Goal: Information Seeking & Learning: Learn about a topic

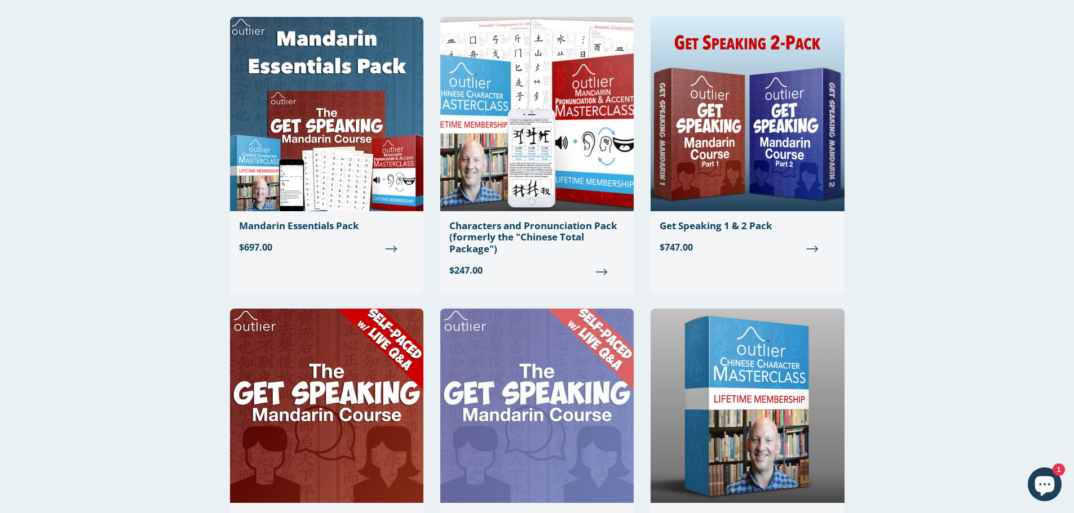
scroll to position [56, 0]
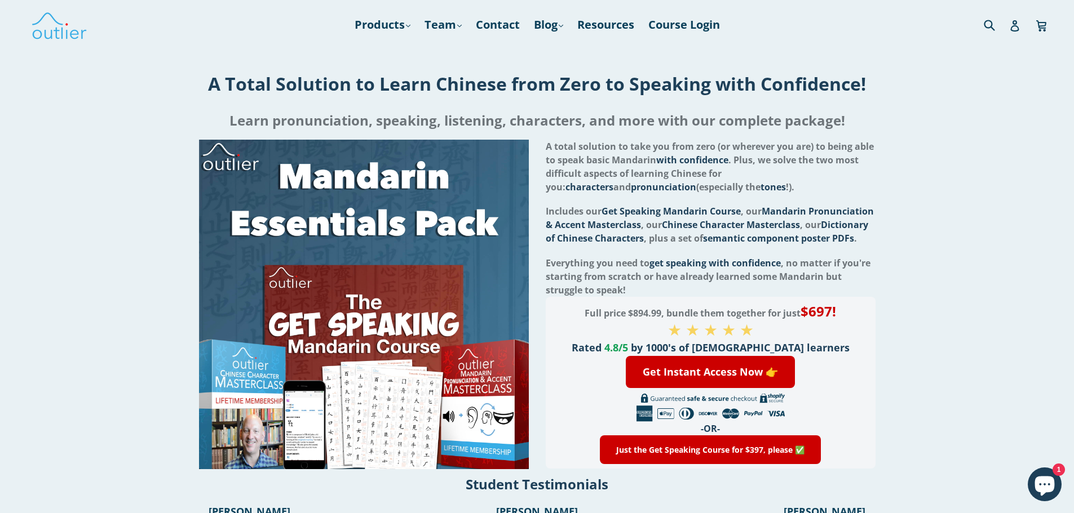
drag, startPoint x: 893, startPoint y: 273, endPoint x: 925, endPoint y: 132, distance: 144.5
click at [925, 132] on h2 "Learn pronunciation, speaking, listening, characters, and more with our complet…" at bounding box center [537, 120] width 1056 height 27
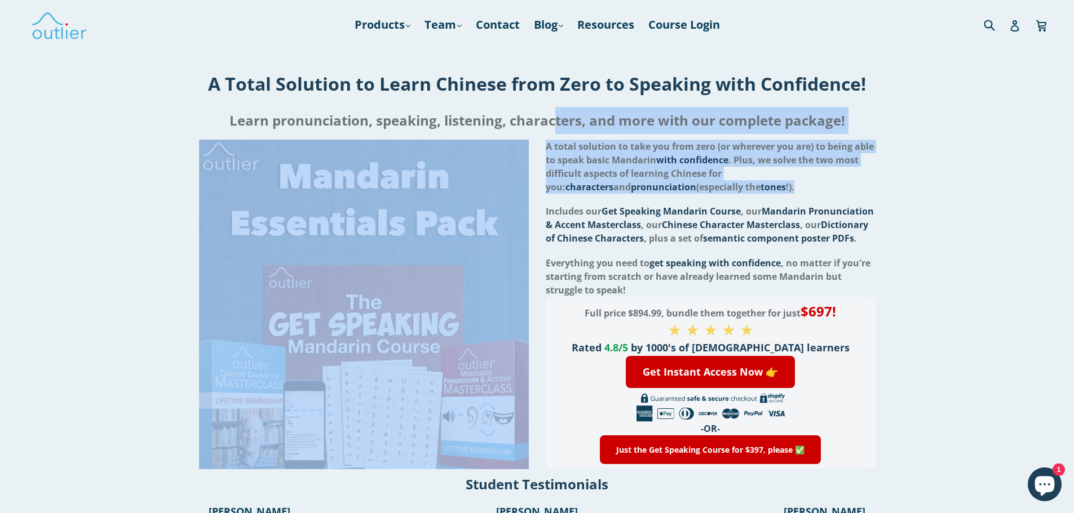
drag, startPoint x: 548, startPoint y: 138, endPoint x: 871, endPoint y: 188, distance: 326.8
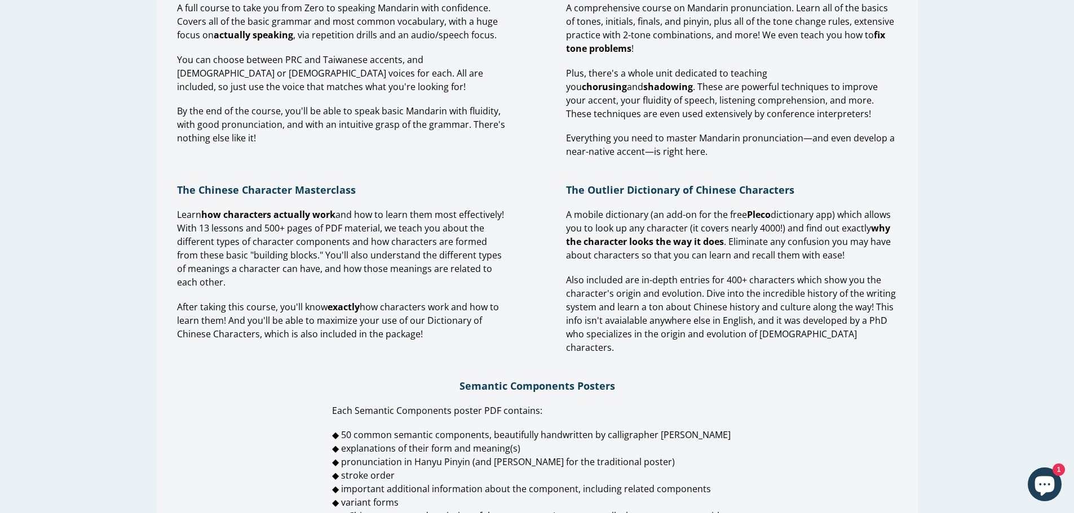
scroll to position [1014, 0]
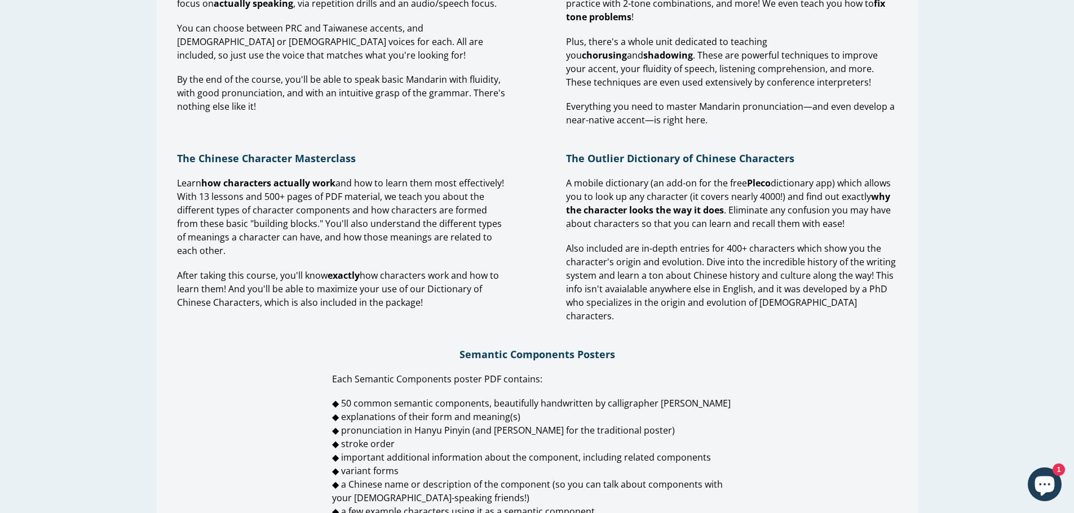
drag, startPoint x: 175, startPoint y: 230, endPoint x: 275, endPoint y: 264, distance: 105.3
click at [275, 264] on div "Learn how characters actually work and how to learn them most effectively! With…" at bounding box center [343, 243] width 372 height 144
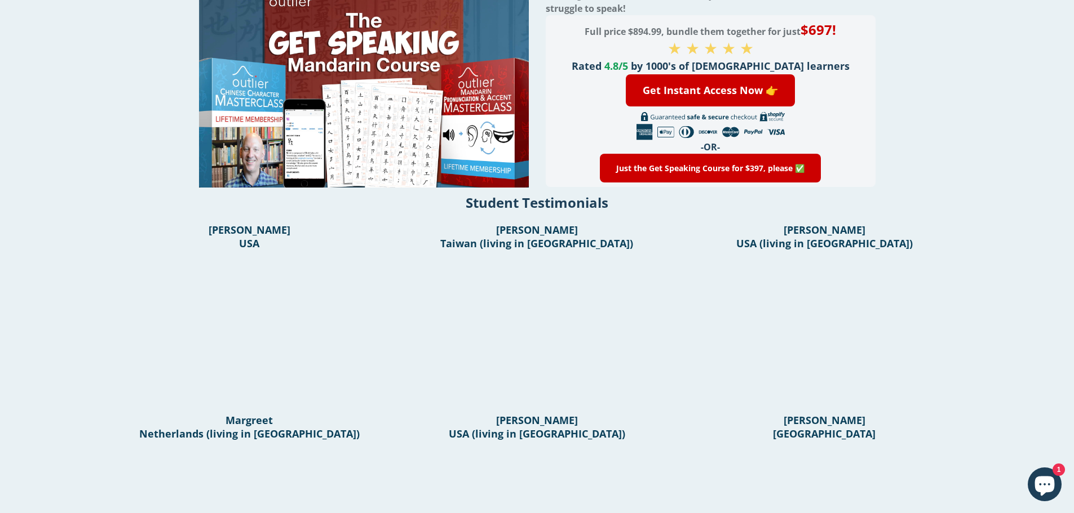
scroll to position [0, 0]
